Goal: Information Seeking & Learning: Learn about a topic

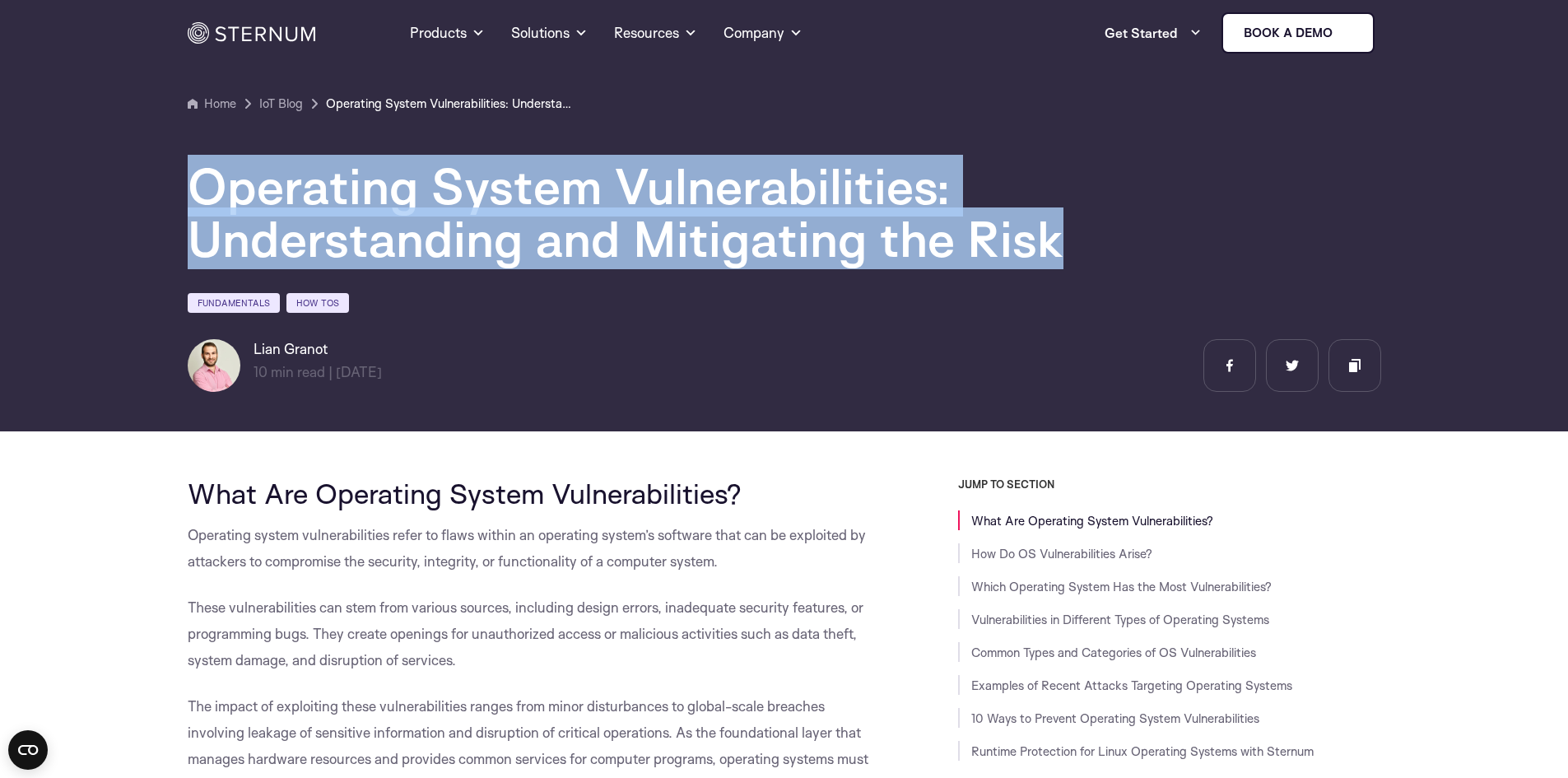
drag, startPoint x: 190, startPoint y: 178, endPoint x: 1093, endPoint y: 258, distance: 906.5
click at [1093, 258] on h1 "Operating System Vulnerabilities: Understanding and Mitigating the Risk" at bounding box center [682, 212] width 988 height 105
copy h1 "Operating System Vulnerabilities: Understanding and Mitigating the Risk"
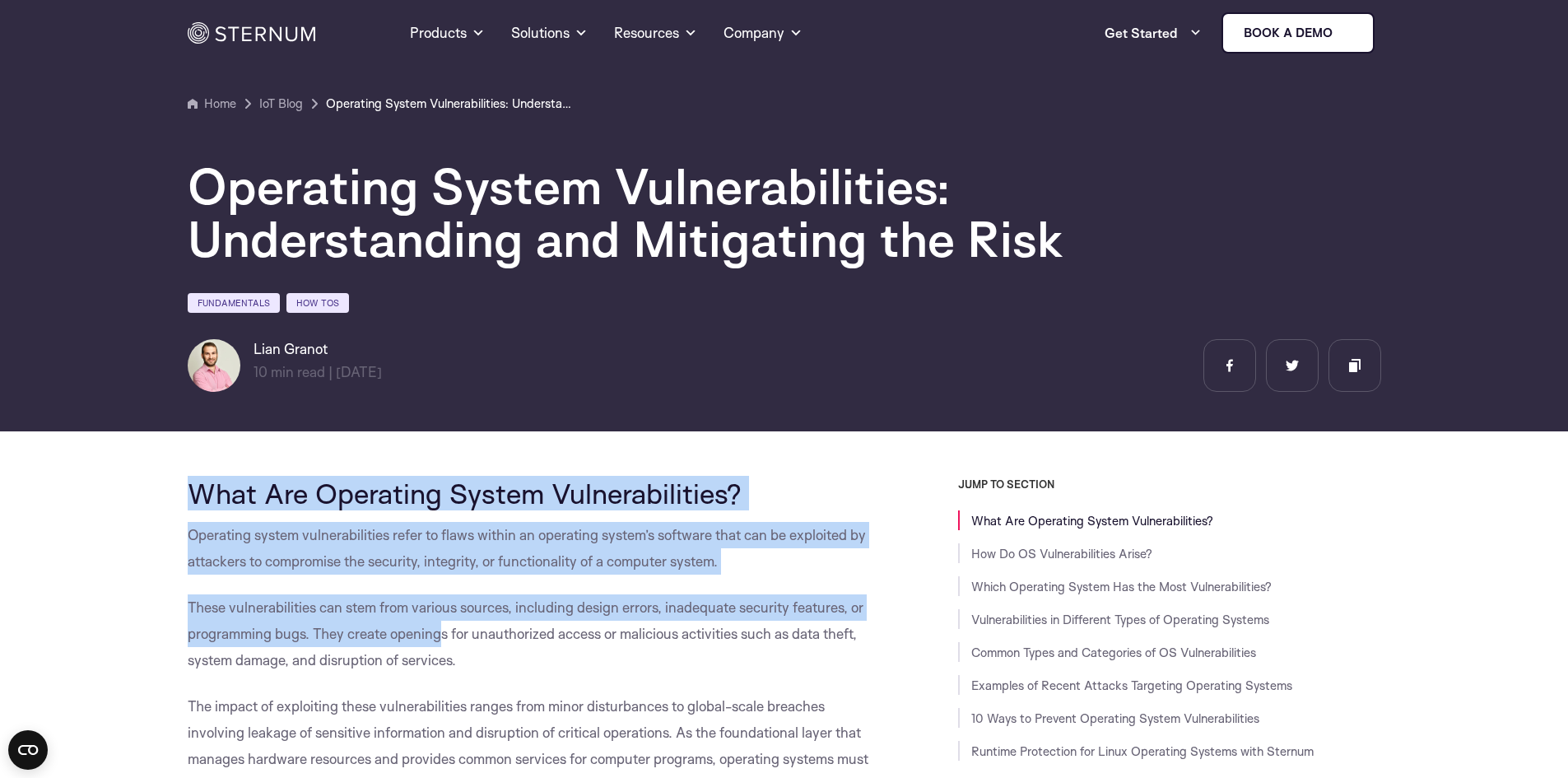
drag, startPoint x: 192, startPoint y: 486, endPoint x: 440, endPoint y: 629, distance: 286.3
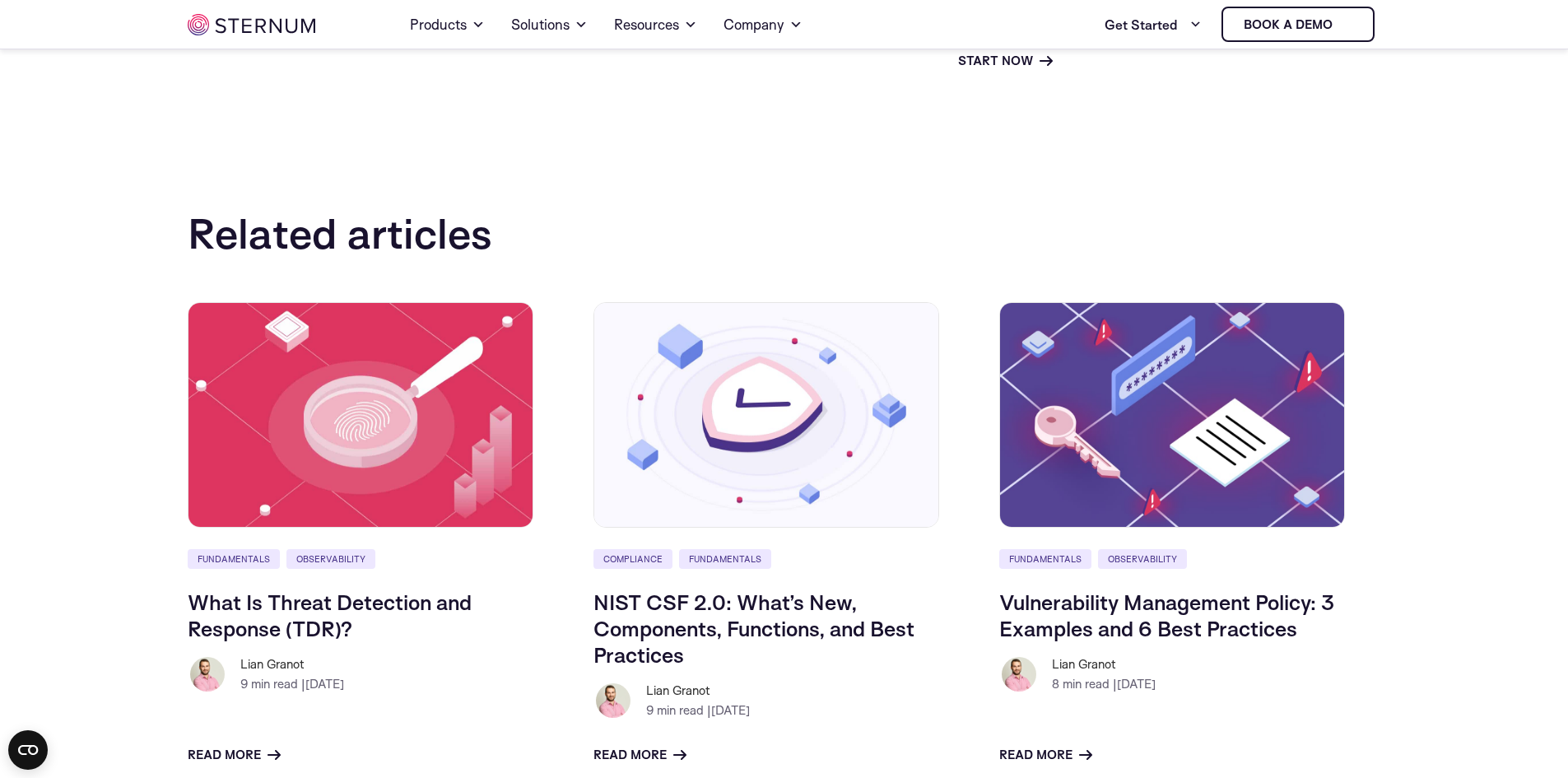
scroll to position [8635, 0]
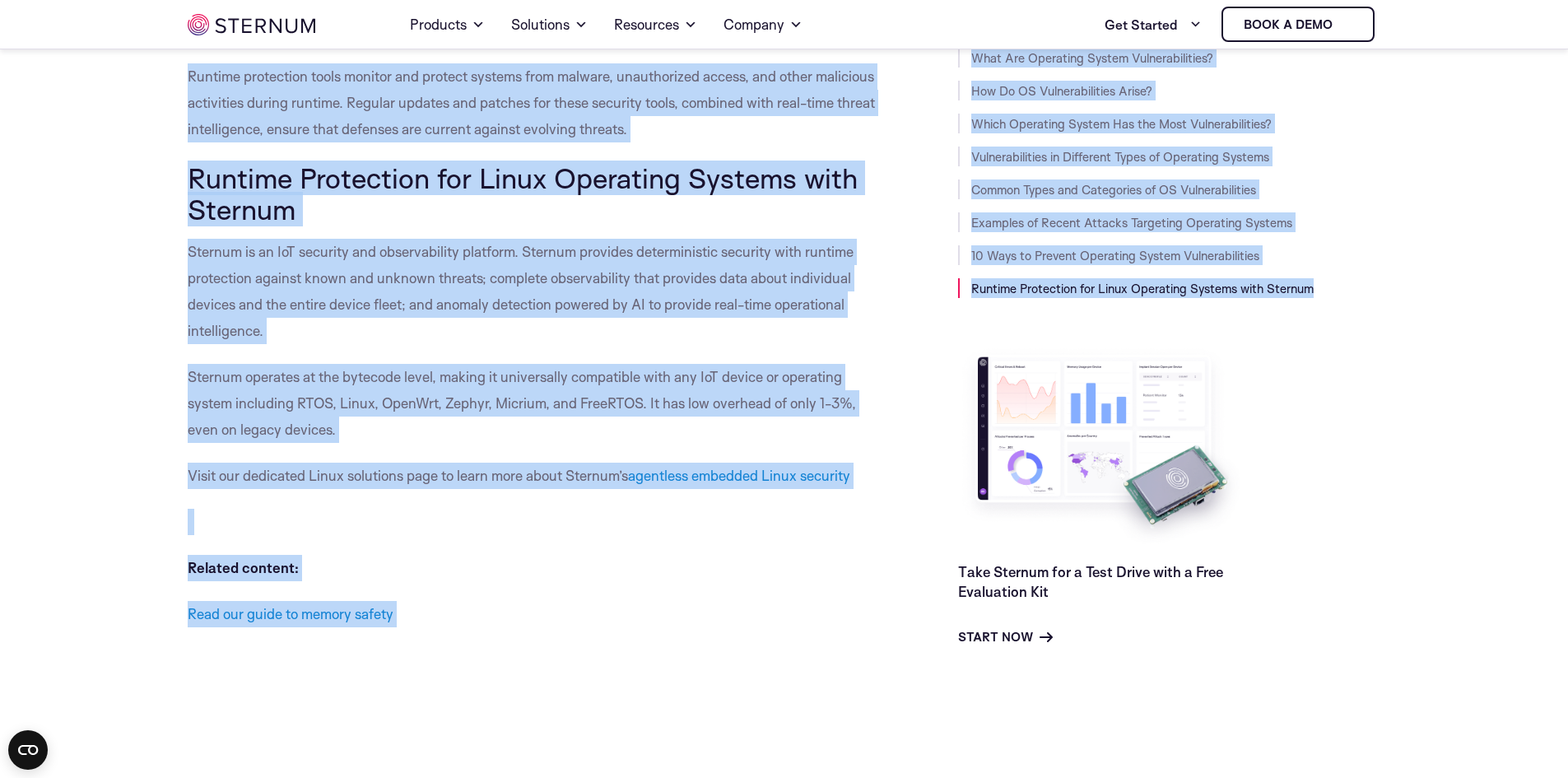
click at [890, 527] on div "JUMP TO SECTION What Are Operating System Vulnerabilities? How Do OS Vulnerabil…" at bounding box center [1132, 331] width 497 height 633
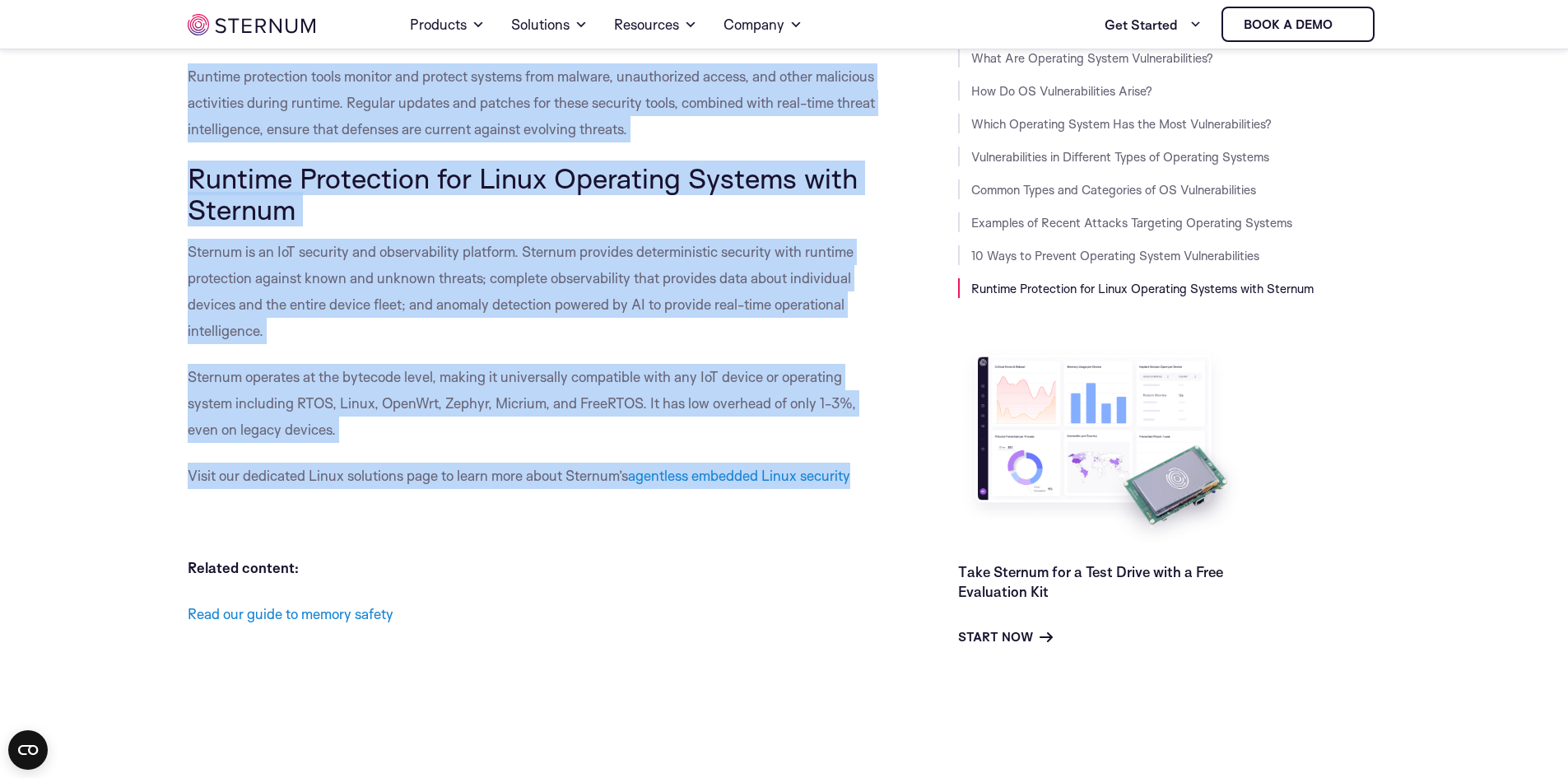
click at [865, 489] on p "Visit our dedicated Linux solutions page to learn more about Sternum’s agentles…" at bounding box center [536, 476] width 696 height 27
copy div "Lore Ips Dolorsita Consec Adipiscingelits? Doeiusmod tempor incididuntutlab etd…"
